Goal: Find specific page/section: Find specific page/section

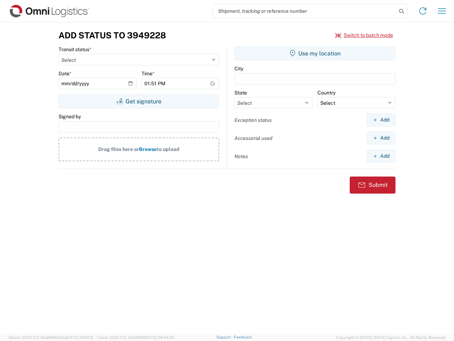
click at [305, 11] on input "search" at bounding box center [305, 10] width 184 height 13
click at [402, 11] on icon at bounding box center [402, 11] width 10 height 10
click at [423, 11] on icon at bounding box center [422, 10] width 11 height 11
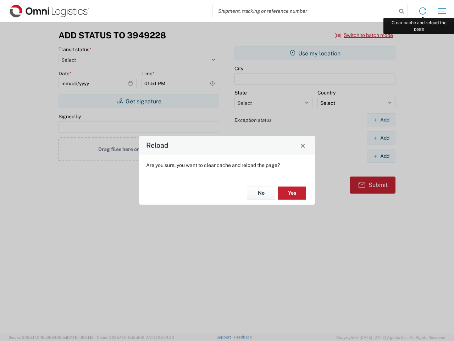
click at [442, 11] on div "Reload Are you sure, you want to clear cache and reload the page? No Yes" at bounding box center [227, 170] width 454 height 341
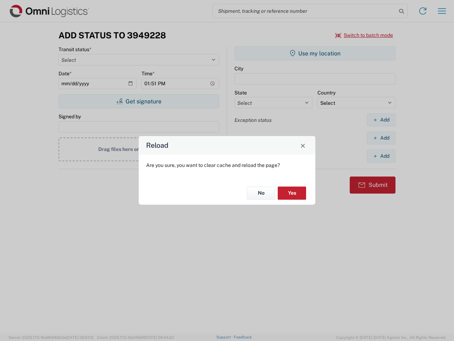
click at [364, 35] on div "Reload Are you sure, you want to clear cache and reload the page? No Yes" at bounding box center [227, 170] width 454 height 341
click at [139, 101] on div "Reload Are you sure, you want to clear cache and reload the page? No Yes" at bounding box center [227, 170] width 454 height 341
click at [315, 53] on div "Reload Are you sure, you want to clear cache and reload the page? No Yes" at bounding box center [227, 170] width 454 height 341
click at [381, 120] on div "Reload Are you sure, you want to clear cache and reload the page? No Yes" at bounding box center [227, 170] width 454 height 341
click at [381, 138] on div "Reload Are you sure, you want to clear cache and reload the page? No Yes" at bounding box center [227, 170] width 454 height 341
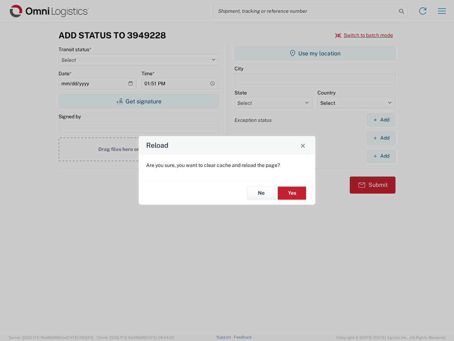
click at [381, 156] on div "Reload Are you sure, you want to clear cache and reload the page? No Yes" at bounding box center [227, 170] width 454 height 341
